Goal: Use online tool/utility: Utilize a website feature to perform a specific function

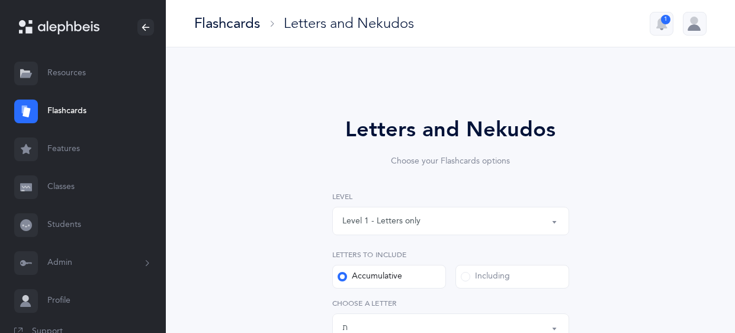
select select "27"
select select "single"
select select "5628"
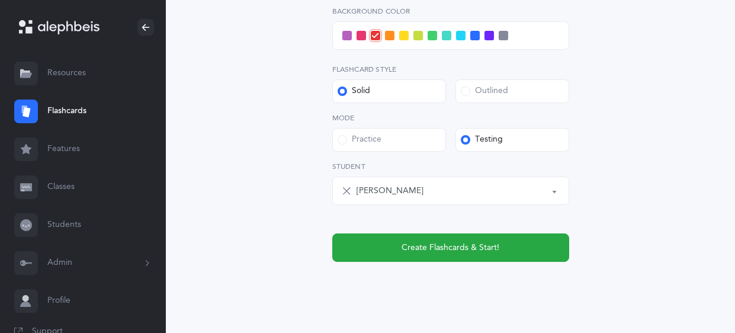
scroll to position [554, 0]
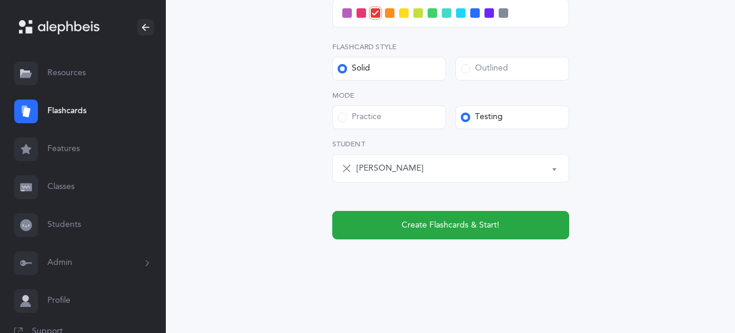
click at [461, 12] on span at bounding box center [460, 12] width 9 height 9
click at [0, 0] on input "checkbox" at bounding box center [0, 0] width 0 height 0
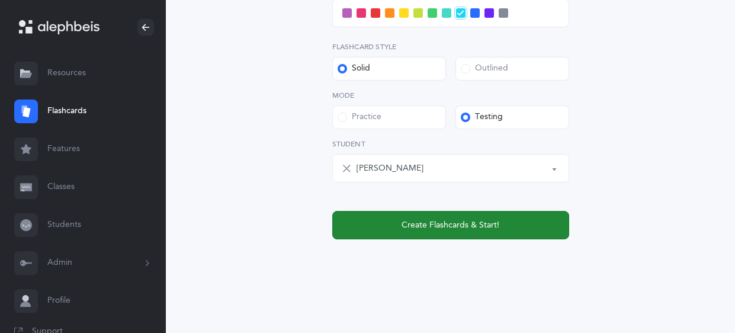
click at [447, 226] on span "Create Flashcards & Start!" at bounding box center [450, 225] width 98 height 12
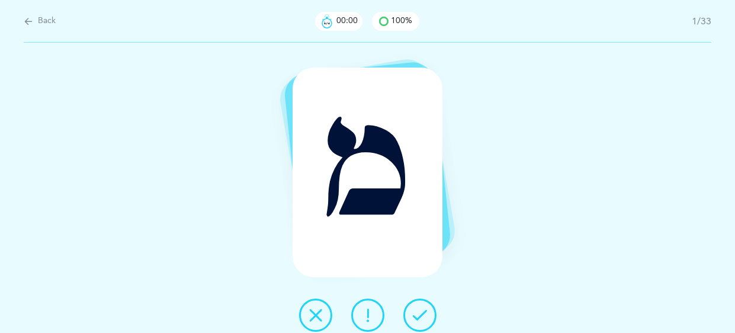
scroll to position [0, 0]
click at [22, 23] on div "Back 00:03 100% 1/33 מ" at bounding box center [367, 166] width 735 height 333
click at [28, 22] on icon at bounding box center [28, 21] width 9 height 13
select select "27"
select select "single"
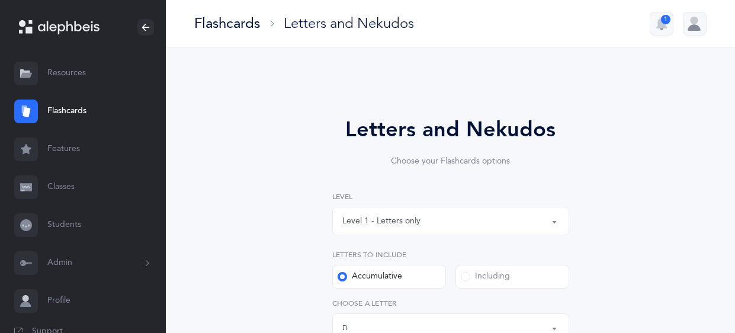
click at [527, 229] on div "Level 1 - Letters only" at bounding box center [450, 221] width 217 height 20
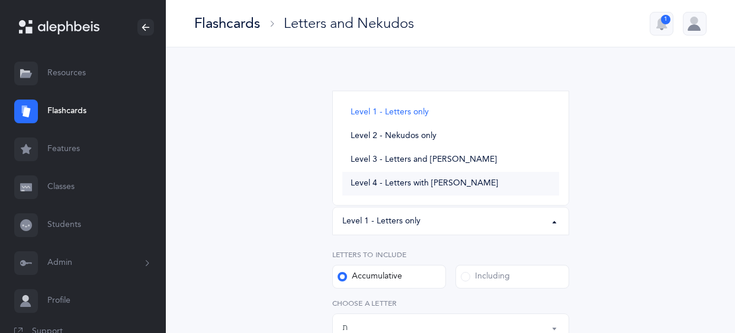
click at [441, 181] on span "Level 4 - Letters with [PERSON_NAME]" at bounding box center [424, 183] width 147 height 11
select select "4"
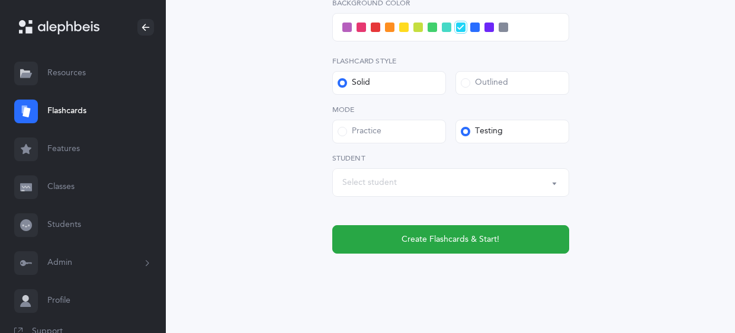
scroll to position [612, 0]
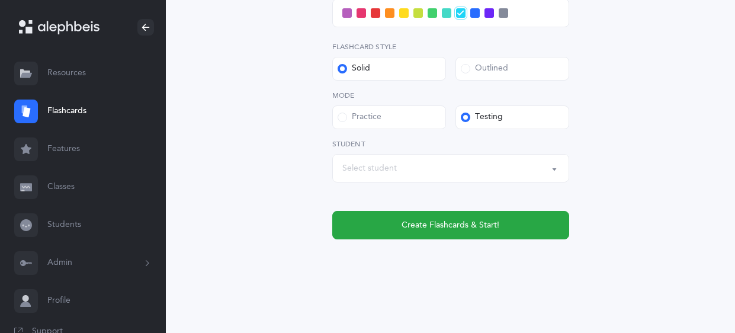
click at [541, 175] on div "Select student" at bounding box center [450, 168] width 217 height 20
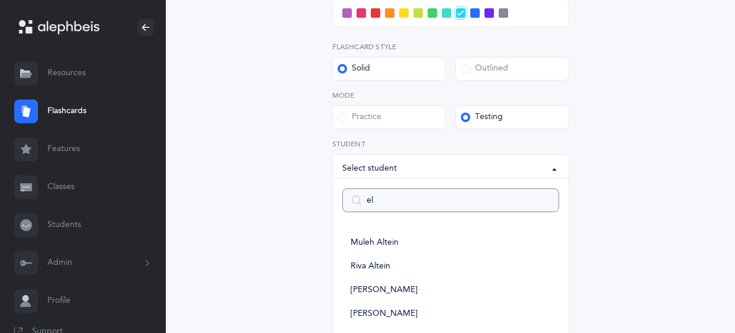
type input "[PERSON_NAME]"
select select
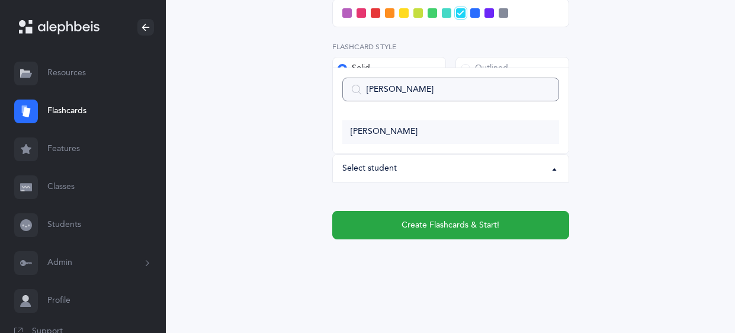
type input "[PERSON_NAME]"
click at [407, 139] on link "[PERSON_NAME]" at bounding box center [450, 132] width 217 height 24
select select "5628"
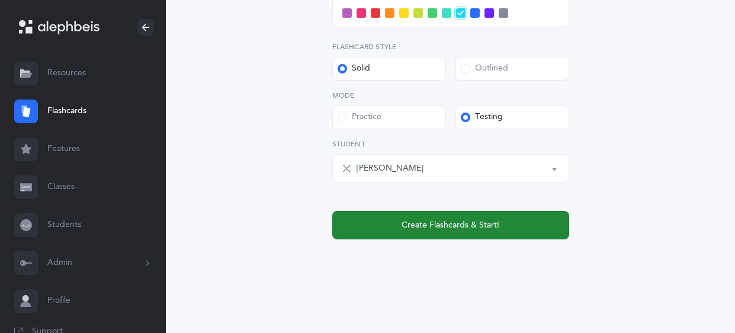
click at [415, 223] on span "Create Flashcards & Start!" at bounding box center [450, 225] width 98 height 12
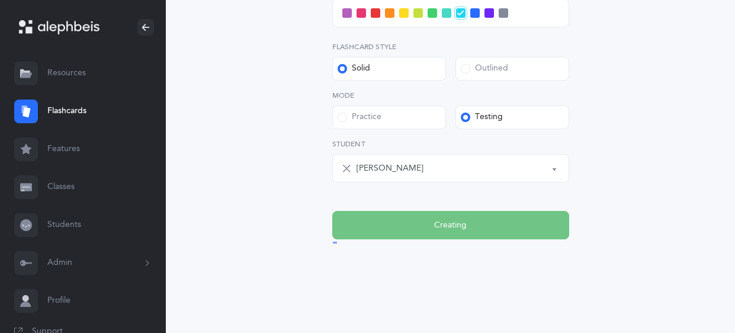
scroll to position [0, 0]
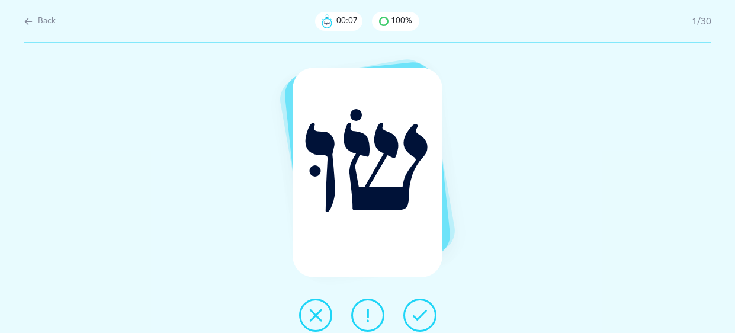
click at [316, 321] on icon at bounding box center [316, 315] width 14 height 14
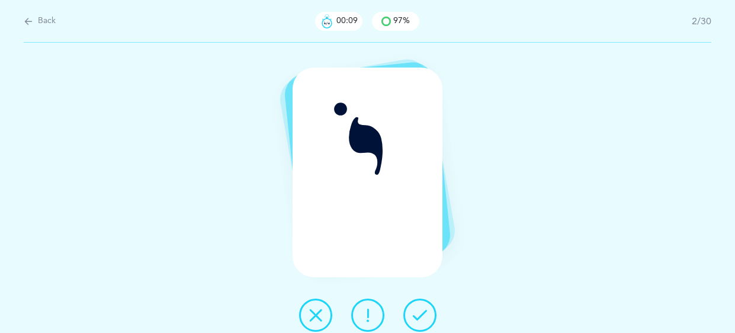
click at [416, 310] on icon at bounding box center [420, 315] width 14 height 14
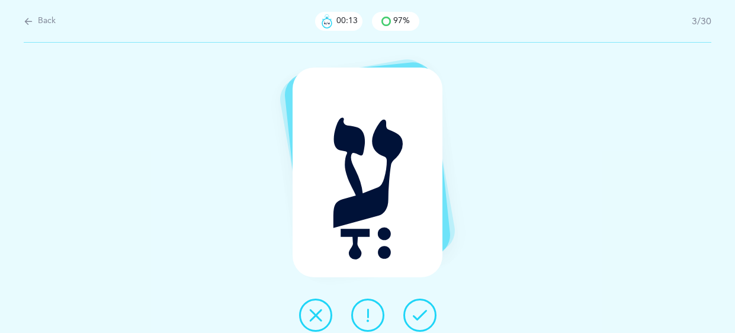
click at [416, 310] on icon at bounding box center [420, 315] width 14 height 14
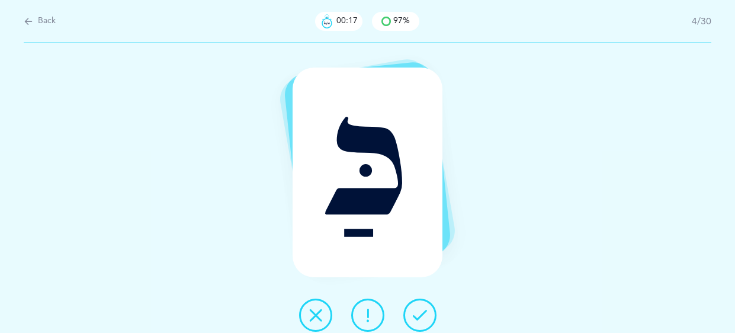
click at [416, 310] on icon at bounding box center [420, 315] width 14 height 14
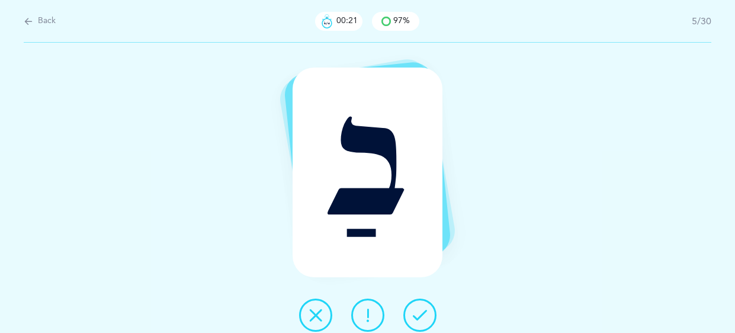
click at [361, 316] on icon at bounding box center [368, 315] width 14 height 14
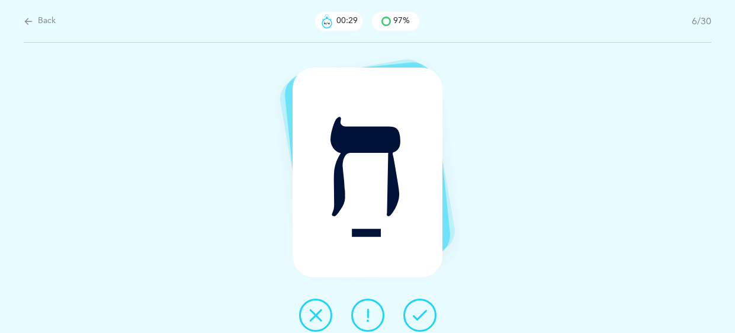
click at [412, 301] on button at bounding box center [419, 314] width 33 height 33
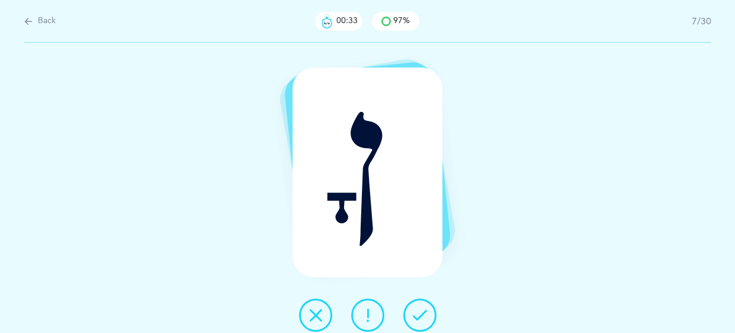
click at [412, 301] on button at bounding box center [419, 314] width 33 height 33
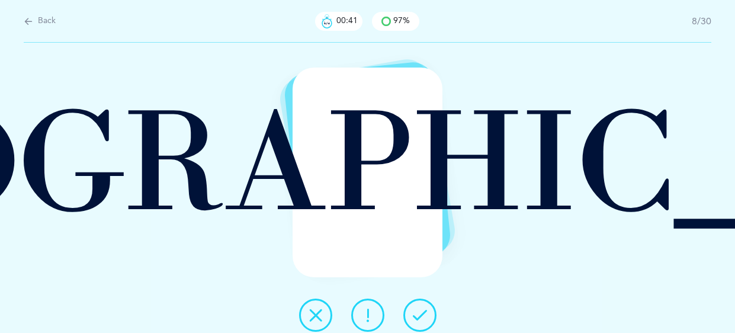
click at [413, 317] on icon at bounding box center [420, 315] width 14 height 14
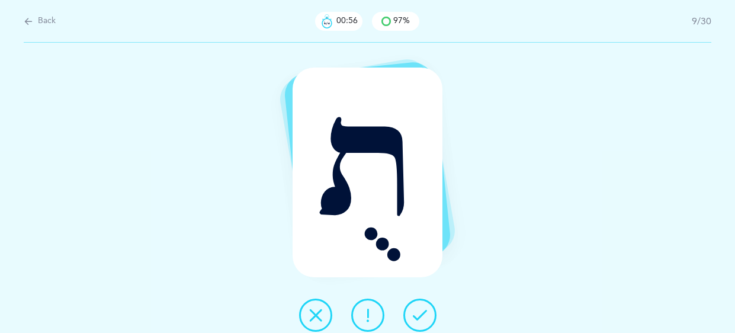
click at [307, 313] on button at bounding box center [315, 314] width 33 height 33
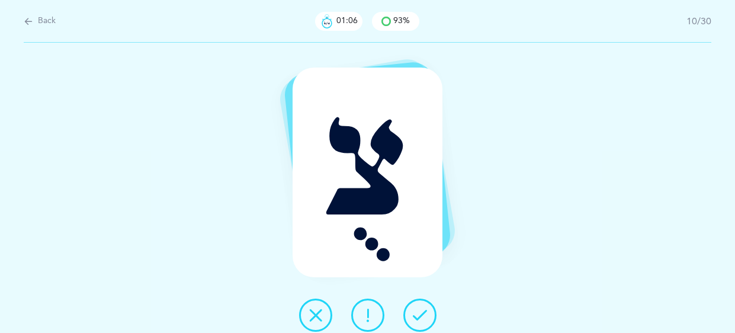
click at [419, 310] on icon at bounding box center [420, 315] width 14 height 14
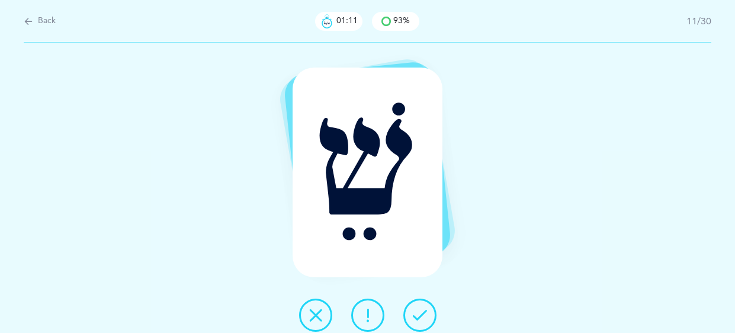
click at [419, 310] on icon at bounding box center [420, 315] width 14 height 14
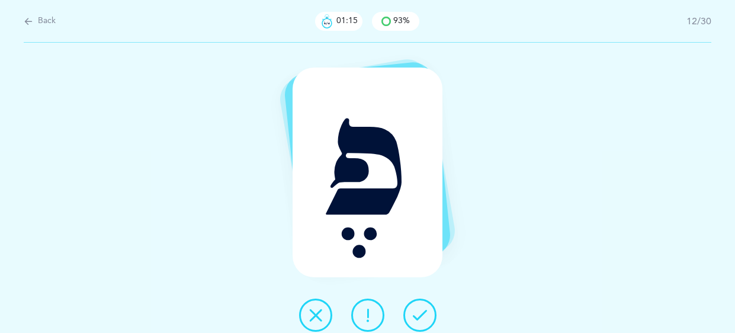
click at [419, 310] on icon at bounding box center [420, 315] width 14 height 14
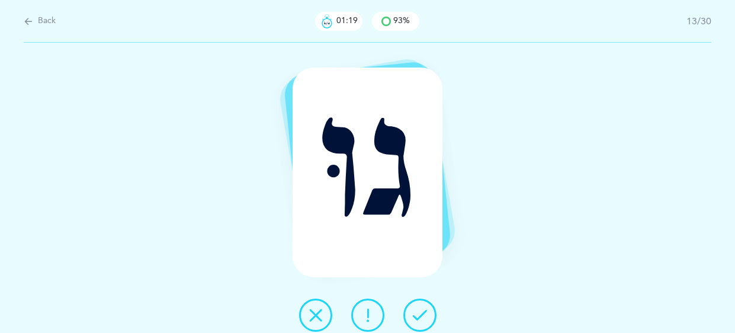
click at [419, 310] on icon at bounding box center [420, 315] width 14 height 14
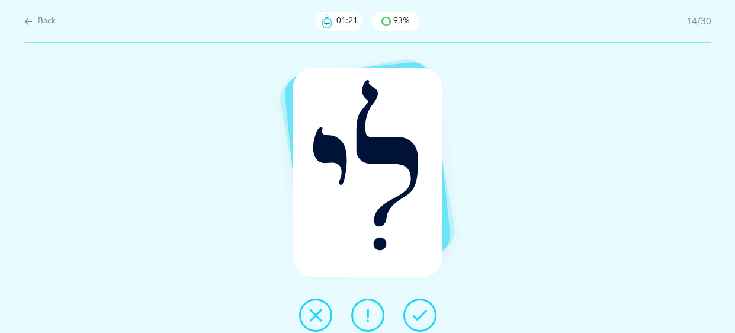
click at [419, 310] on icon at bounding box center [420, 315] width 14 height 14
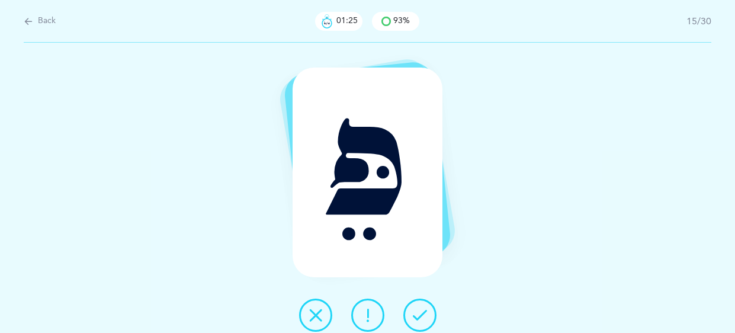
click at [419, 310] on icon at bounding box center [420, 315] width 14 height 14
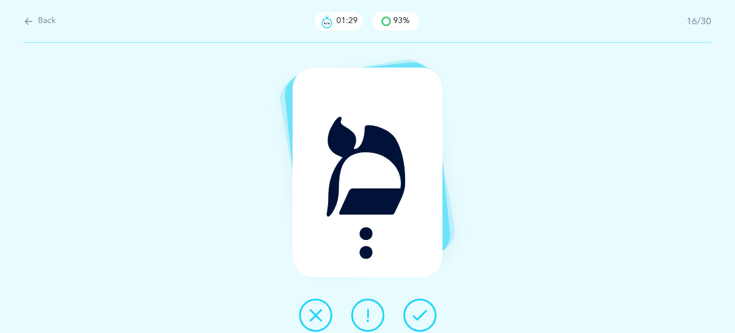
click at [419, 310] on icon at bounding box center [420, 315] width 14 height 14
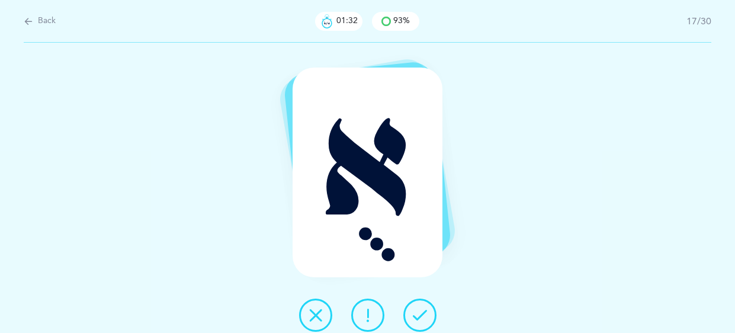
click at [419, 310] on icon at bounding box center [420, 315] width 14 height 14
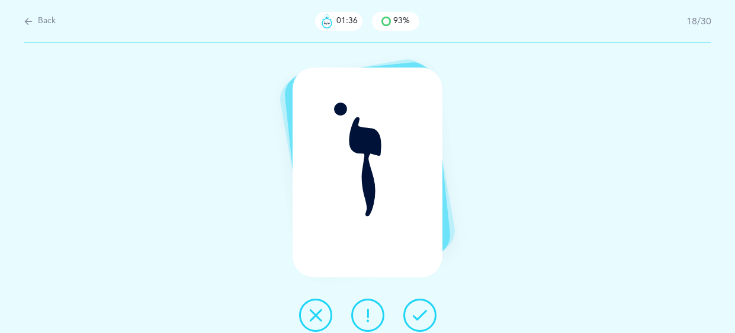
click at [419, 310] on icon at bounding box center [420, 315] width 14 height 14
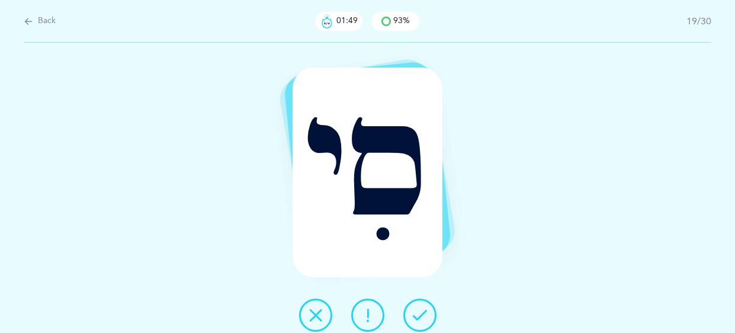
click at [419, 310] on icon at bounding box center [420, 315] width 14 height 14
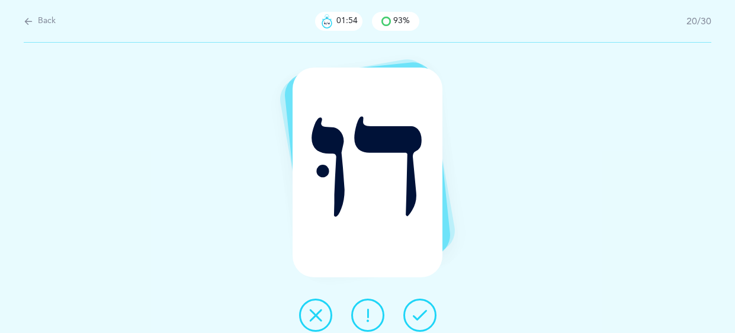
click at [419, 310] on icon at bounding box center [420, 315] width 14 height 14
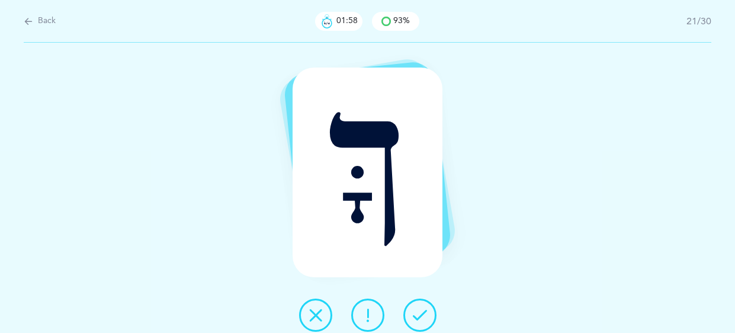
click at [419, 310] on icon at bounding box center [420, 315] width 14 height 14
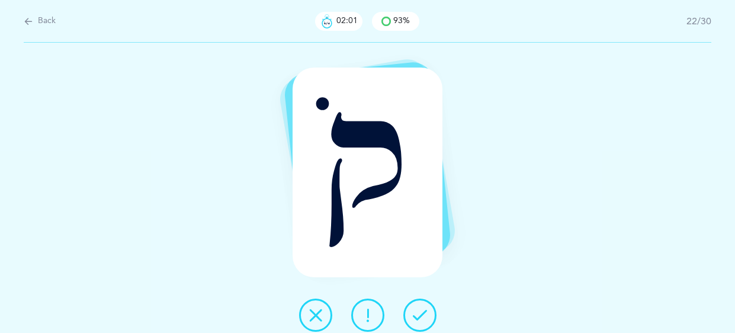
click at [419, 310] on icon at bounding box center [420, 315] width 14 height 14
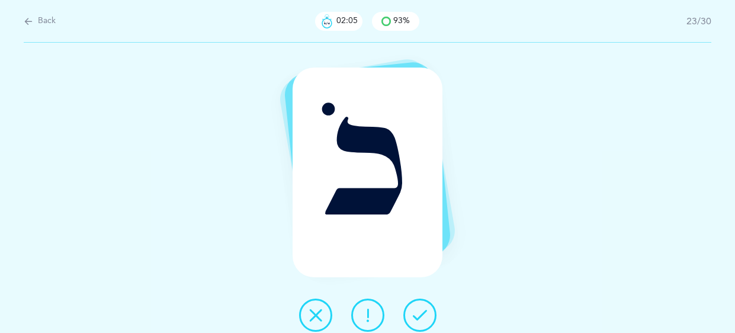
click at [419, 310] on icon at bounding box center [420, 315] width 14 height 14
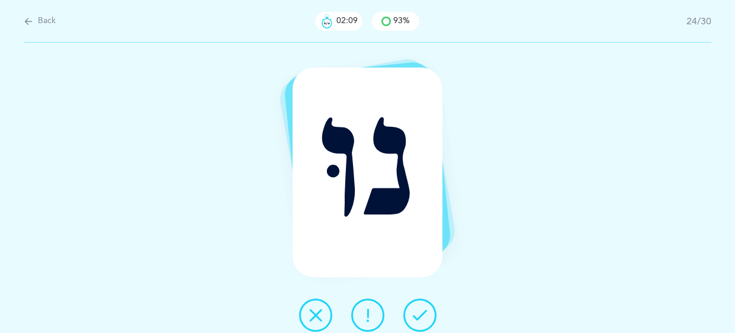
click at [419, 310] on icon at bounding box center [420, 315] width 14 height 14
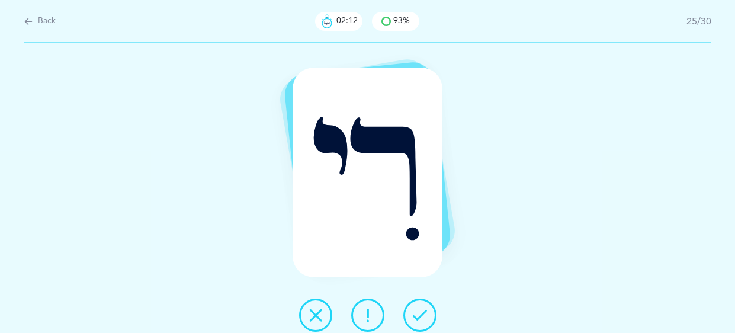
click at [419, 310] on icon at bounding box center [420, 315] width 14 height 14
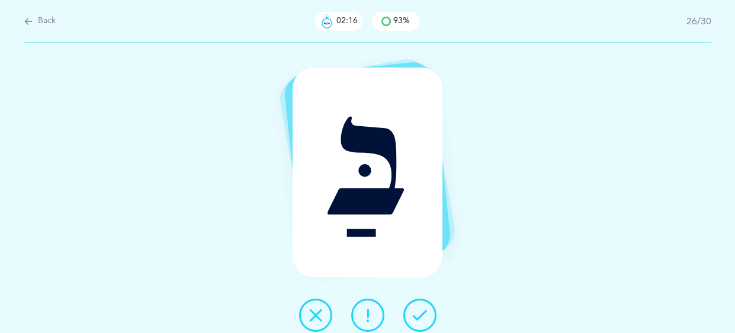
click at [419, 310] on icon at bounding box center [420, 315] width 14 height 14
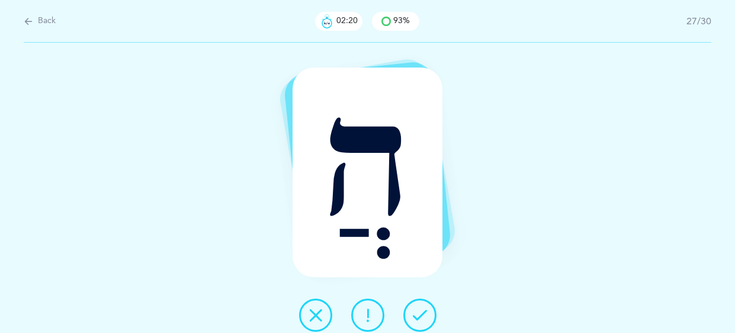
click at [419, 310] on icon at bounding box center [420, 315] width 14 height 14
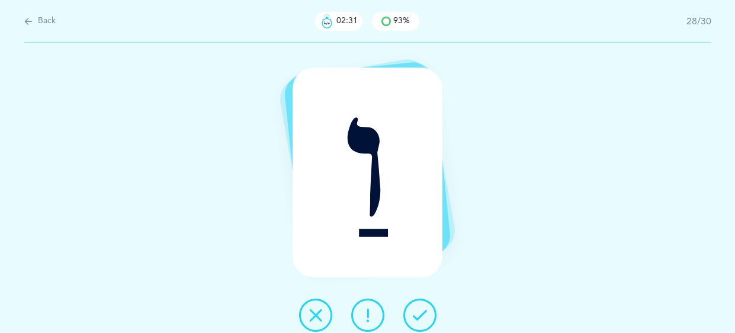
click at [419, 310] on icon at bounding box center [420, 315] width 14 height 14
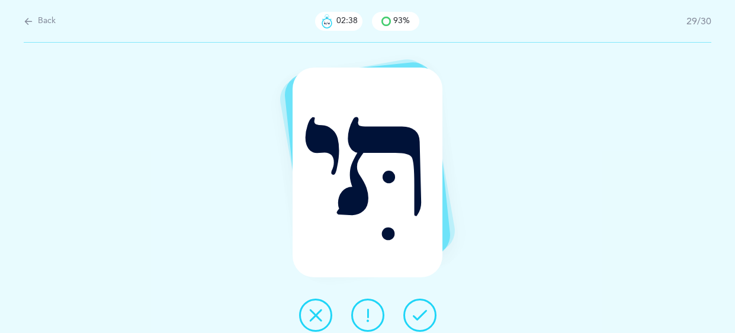
click at [419, 310] on icon at bounding box center [420, 315] width 14 height 14
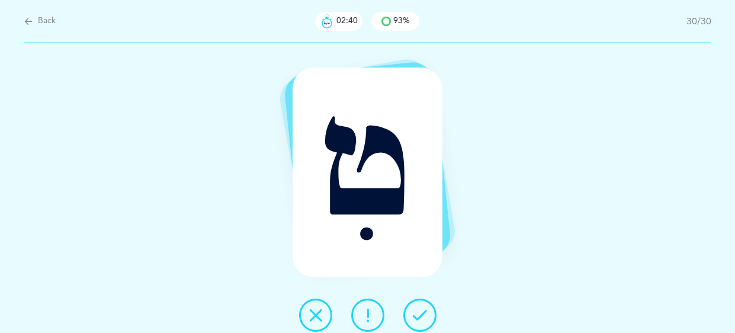
click at [419, 310] on icon at bounding box center [420, 315] width 14 height 14
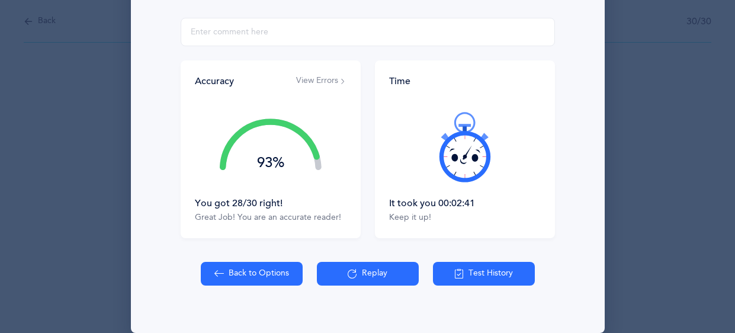
scroll to position [217, 0]
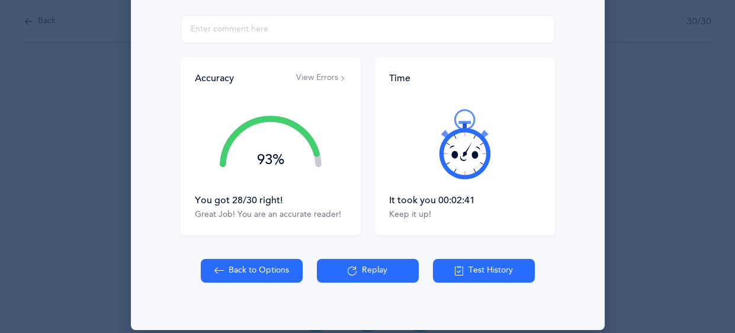
click at [500, 268] on button "Test History" at bounding box center [484, 271] width 102 height 24
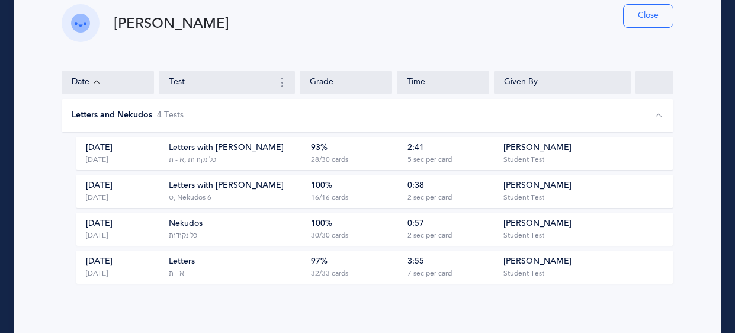
scroll to position [49, 0]
click at [661, 18] on button "Close" at bounding box center [648, 16] width 50 height 24
